Goal: Transaction & Acquisition: Purchase product/service

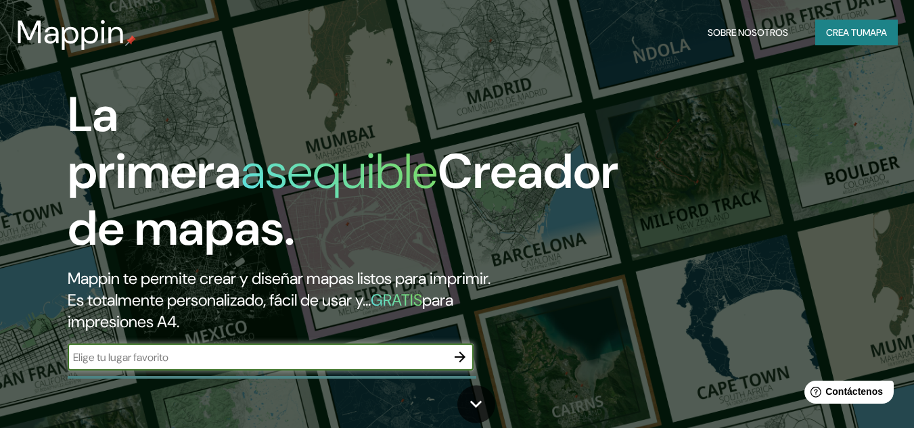
click at [420, 353] on input "text" at bounding box center [257, 358] width 379 height 16
type input "bogota"
click at [453, 361] on icon "button" at bounding box center [460, 357] width 16 height 16
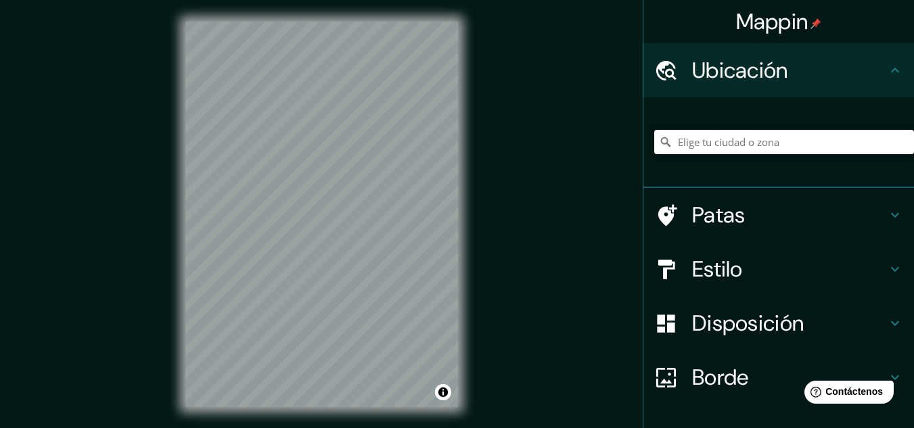
click at [116, 181] on div "Mappin Ubicación Patas Estilo Disposición Borde Elige un borde. Consejo : puede…" at bounding box center [457, 225] width 914 height 451
click at [776, 148] on input "Elige tu ciudad o zona" at bounding box center [784, 142] width 260 height 24
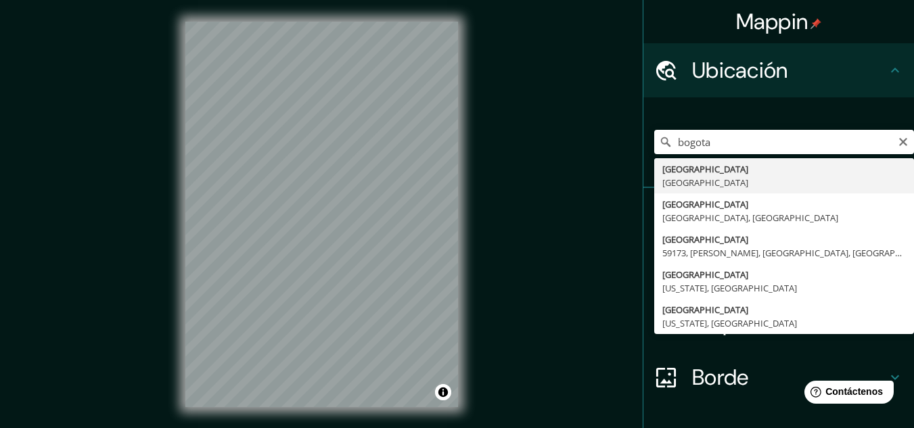
type input "[GEOGRAPHIC_DATA], [GEOGRAPHIC_DATA]"
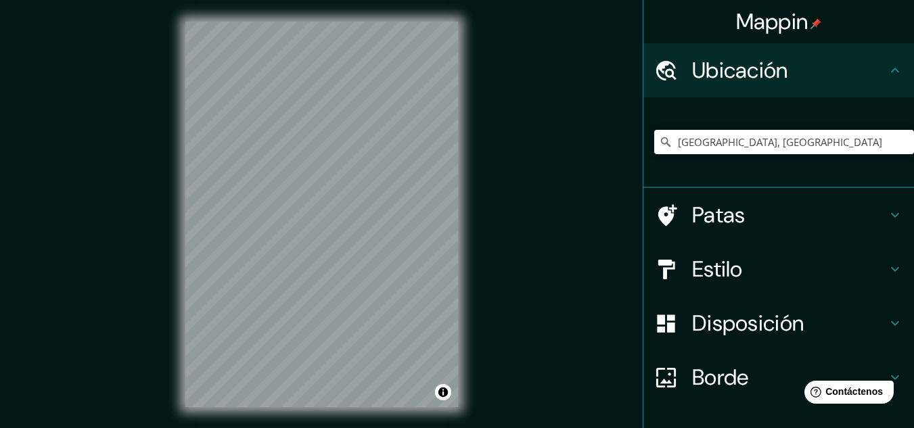
click at [826, 278] on h4 "Estilo" at bounding box center [789, 269] width 195 height 27
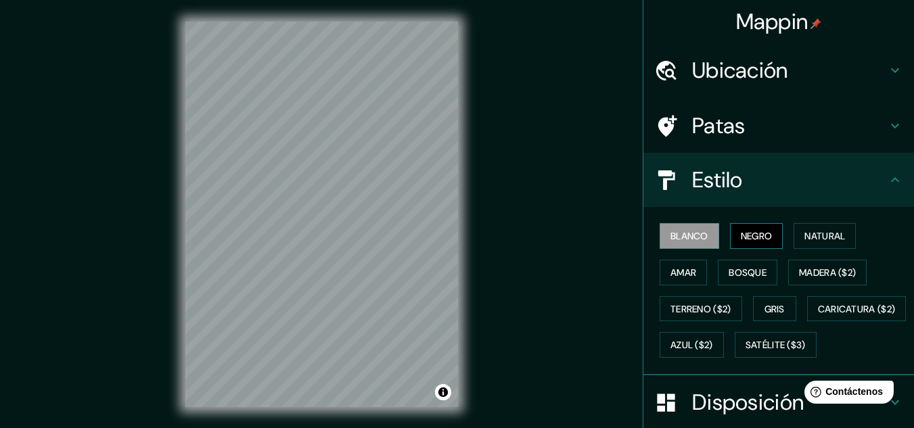
click at [750, 242] on font "Negro" at bounding box center [757, 236] width 32 height 12
click at [684, 236] on font "Blanco" at bounding box center [690, 236] width 38 height 12
click at [771, 313] on font "Gris" at bounding box center [775, 309] width 20 height 12
click at [691, 236] on font "Blanco" at bounding box center [690, 236] width 38 height 12
click at [887, 181] on icon at bounding box center [895, 180] width 16 height 16
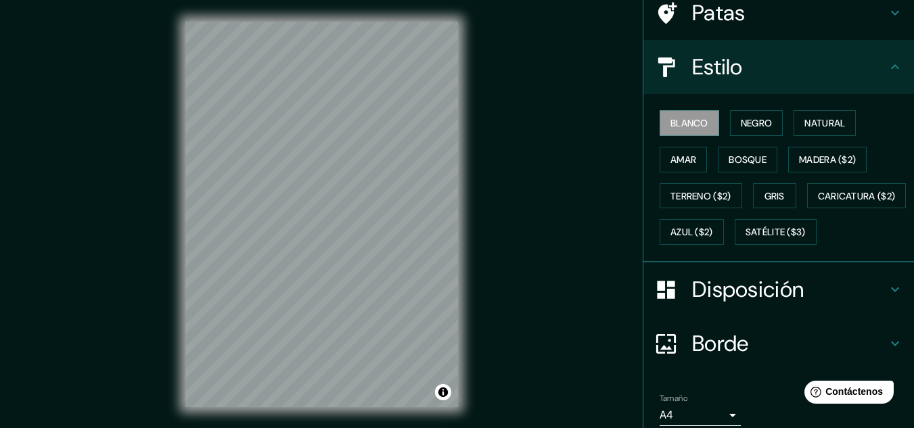
scroll to position [205, 0]
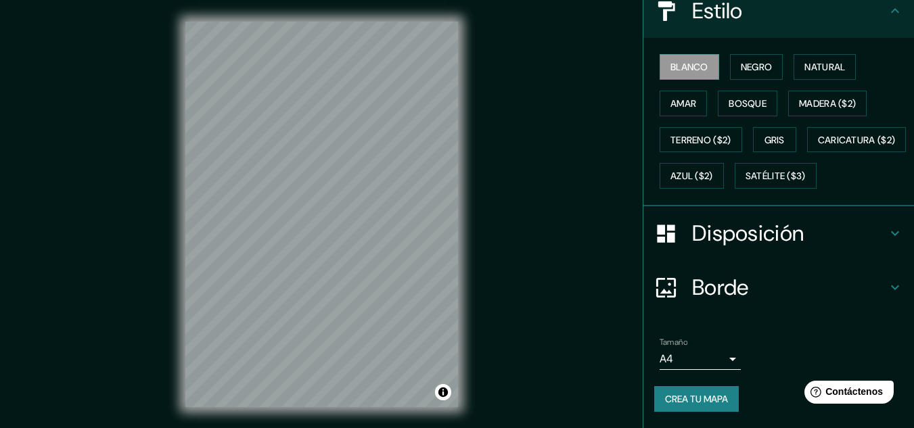
click at [799, 240] on h4 "Disposición" at bounding box center [789, 233] width 195 height 27
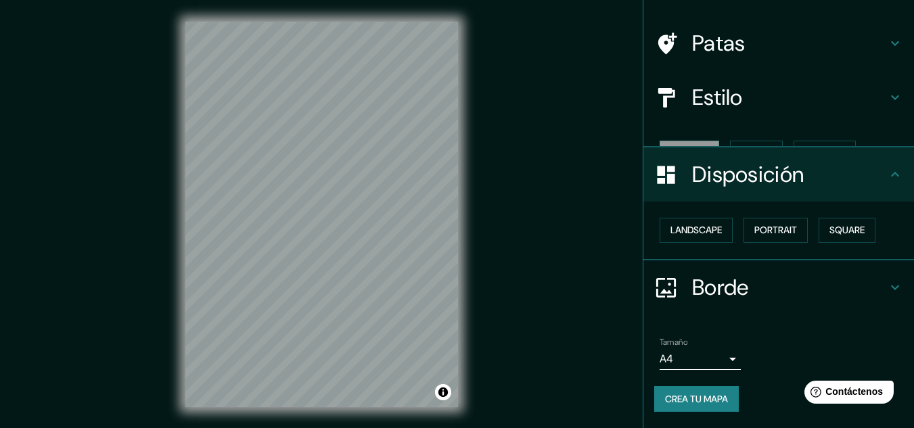
scroll to position [60, 0]
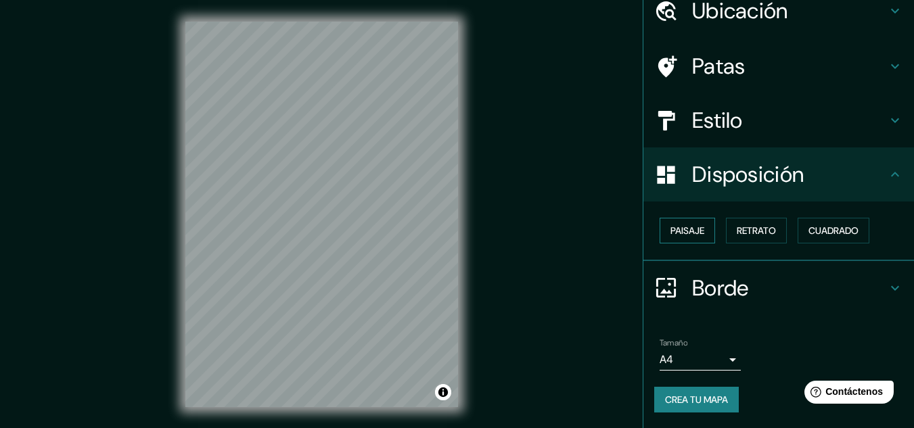
click at [681, 231] on font "Paisaje" at bounding box center [688, 231] width 34 height 12
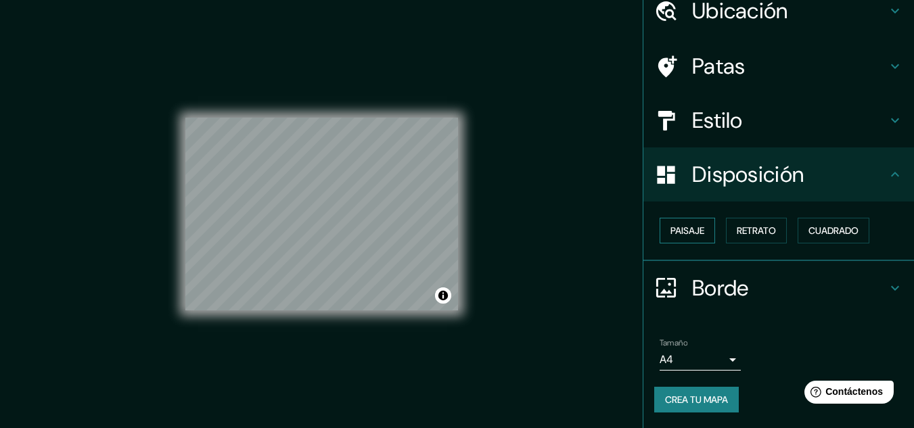
click at [681, 231] on font "Paisaje" at bounding box center [688, 231] width 34 height 12
click at [737, 227] on font "Retrato" at bounding box center [756, 231] width 39 height 12
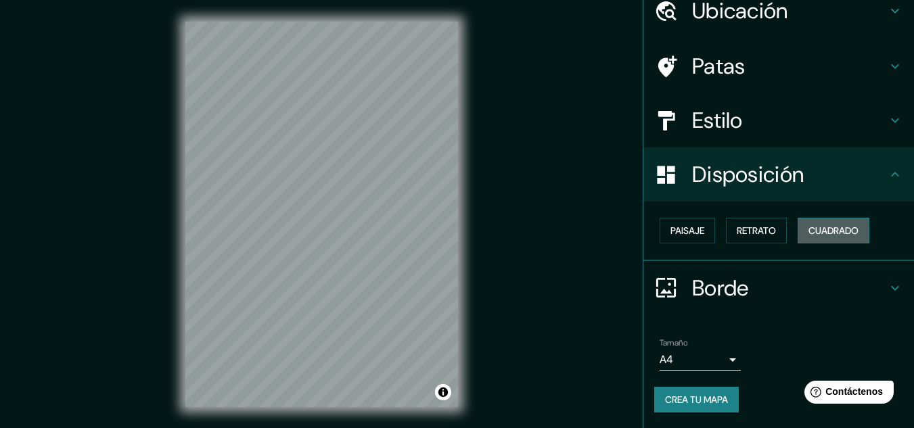
click at [811, 233] on font "Cuadrado" at bounding box center [834, 231] width 50 height 12
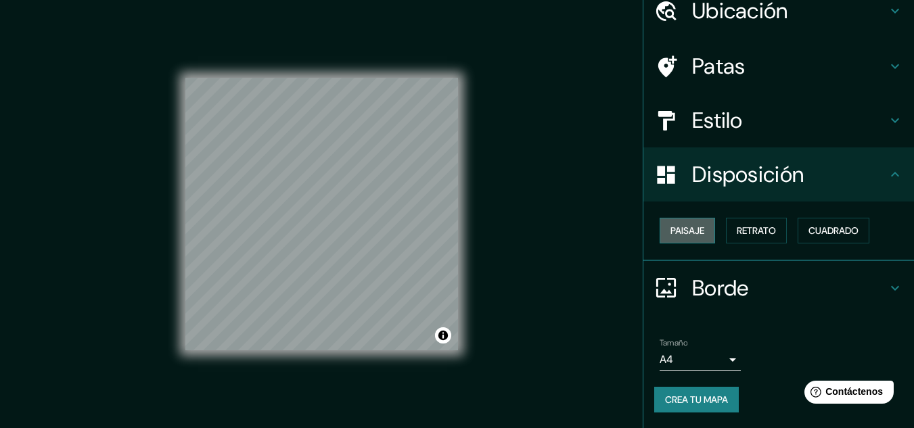
click at [675, 229] on font "Paisaje" at bounding box center [688, 231] width 34 height 12
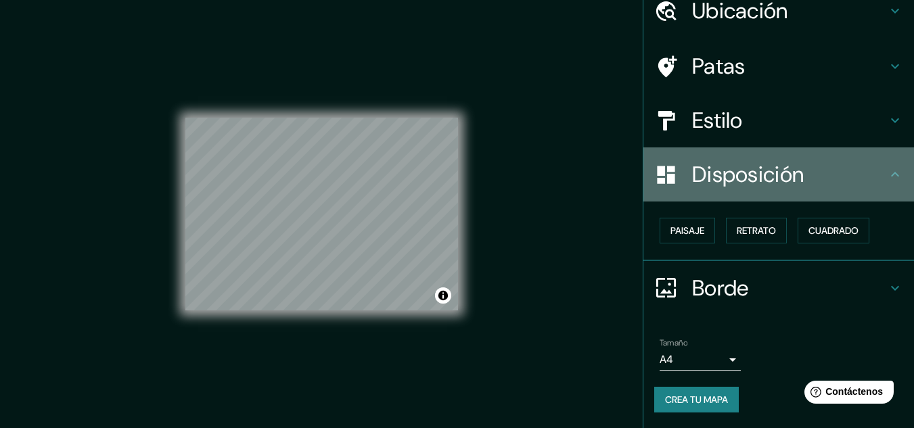
click at [839, 183] on h4 "Disposición" at bounding box center [789, 174] width 195 height 27
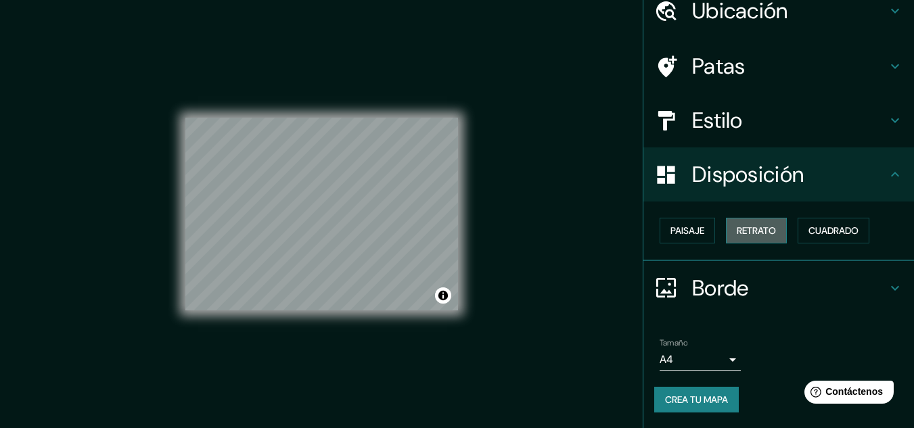
click at [749, 235] on font "Retrato" at bounding box center [756, 231] width 39 height 12
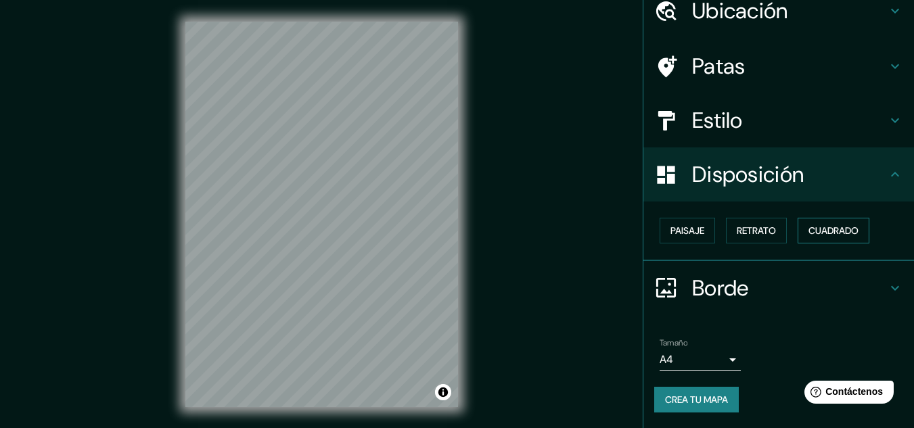
click at [822, 231] on font "Cuadrado" at bounding box center [834, 231] width 50 height 12
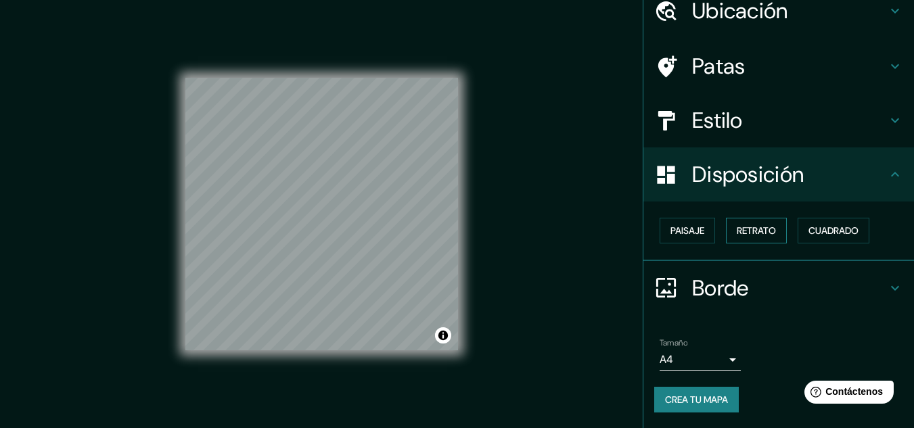
click at [766, 235] on font "Retrato" at bounding box center [756, 231] width 39 height 12
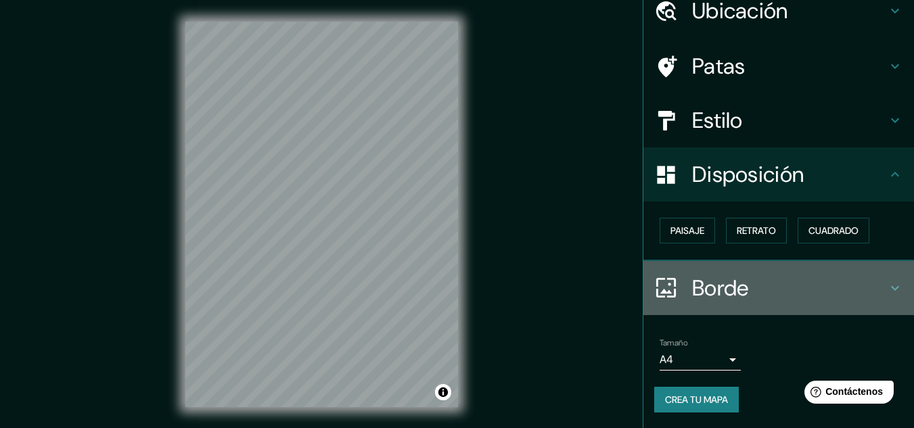
click at [844, 286] on h4 "Borde" at bounding box center [789, 288] width 195 height 27
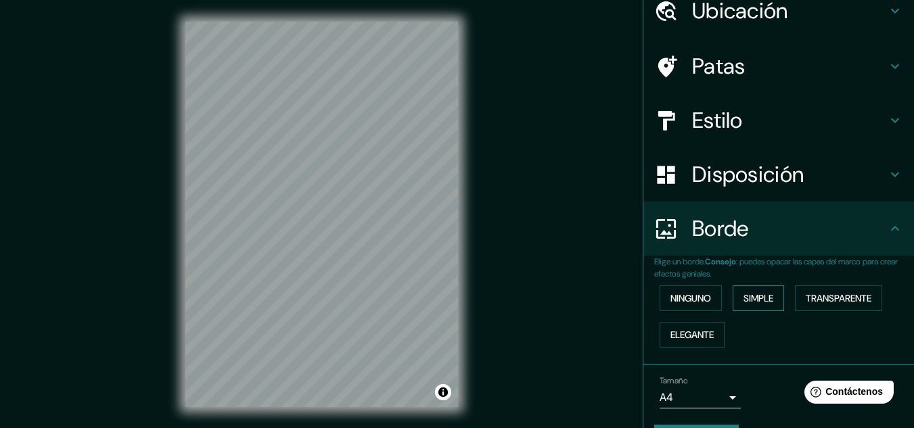
click at [760, 292] on font "Simple" at bounding box center [759, 299] width 30 height 18
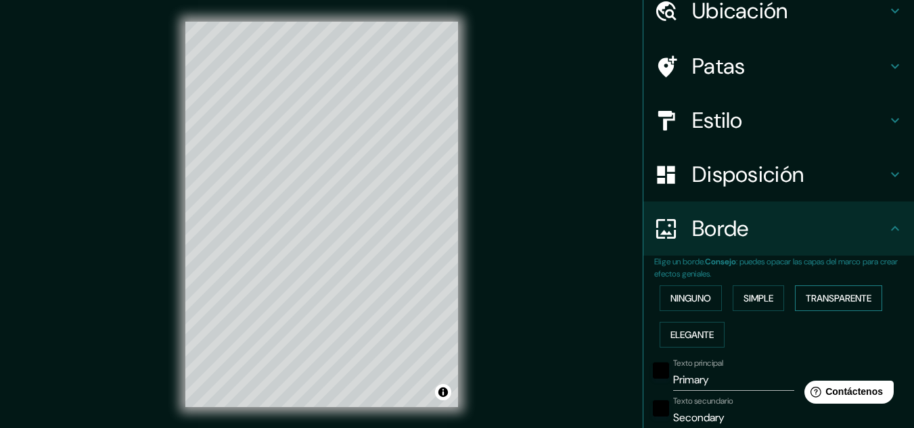
click at [831, 295] on font "Transparente" at bounding box center [839, 298] width 66 height 12
click at [690, 335] on font "Elegante" at bounding box center [692, 335] width 43 height 12
click at [830, 300] on font "Transparente" at bounding box center [839, 298] width 66 height 12
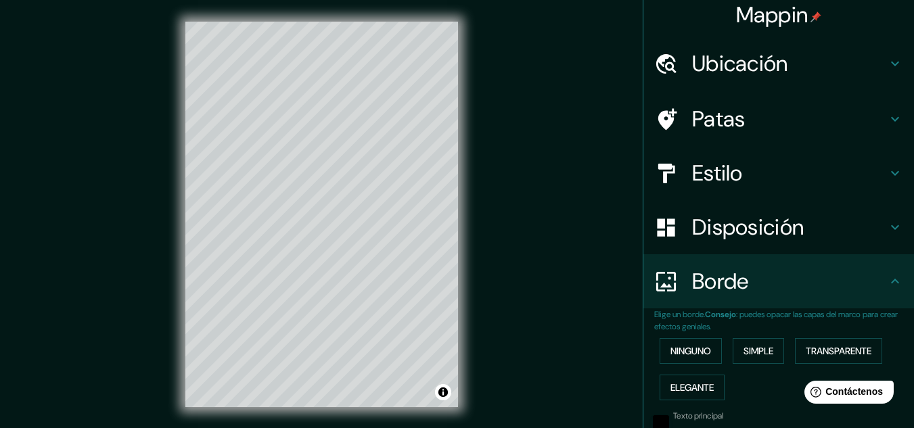
scroll to position [0, 0]
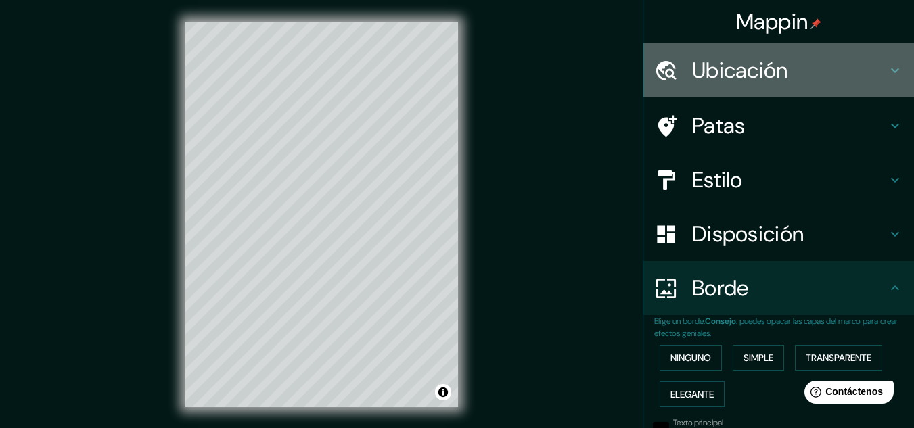
click at [843, 78] on h4 "Ubicación" at bounding box center [789, 70] width 195 height 27
type input "193"
type input "32"
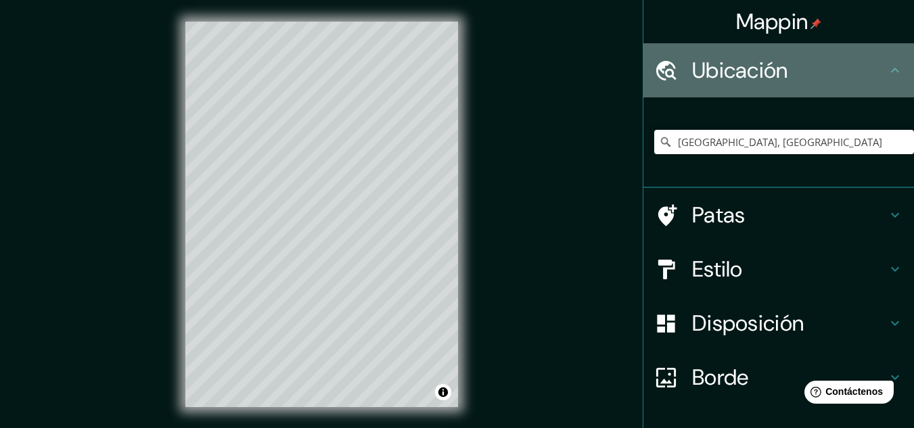
click at [843, 78] on h4 "Ubicación" at bounding box center [789, 70] width 195 height 27
